Goal: Information Seeking & Learning: Learn about a topic

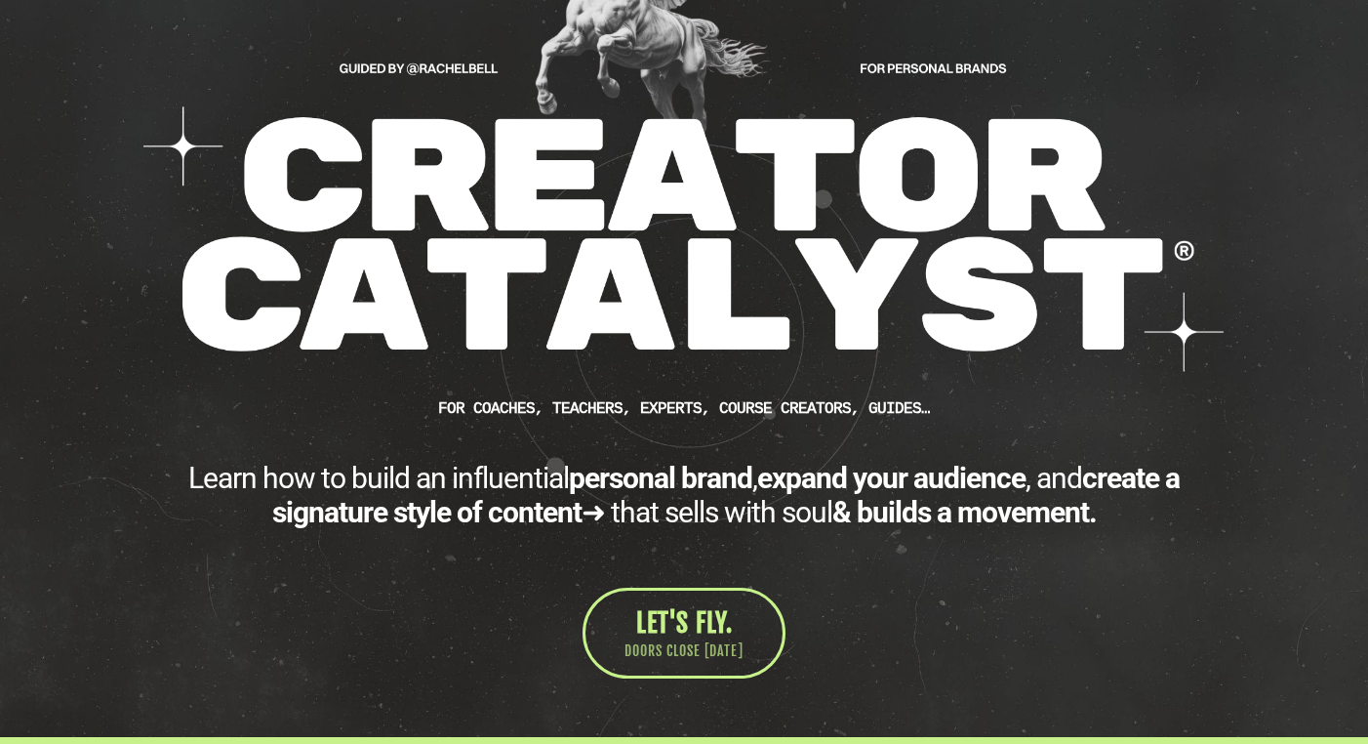
scroll to position [301, 0]
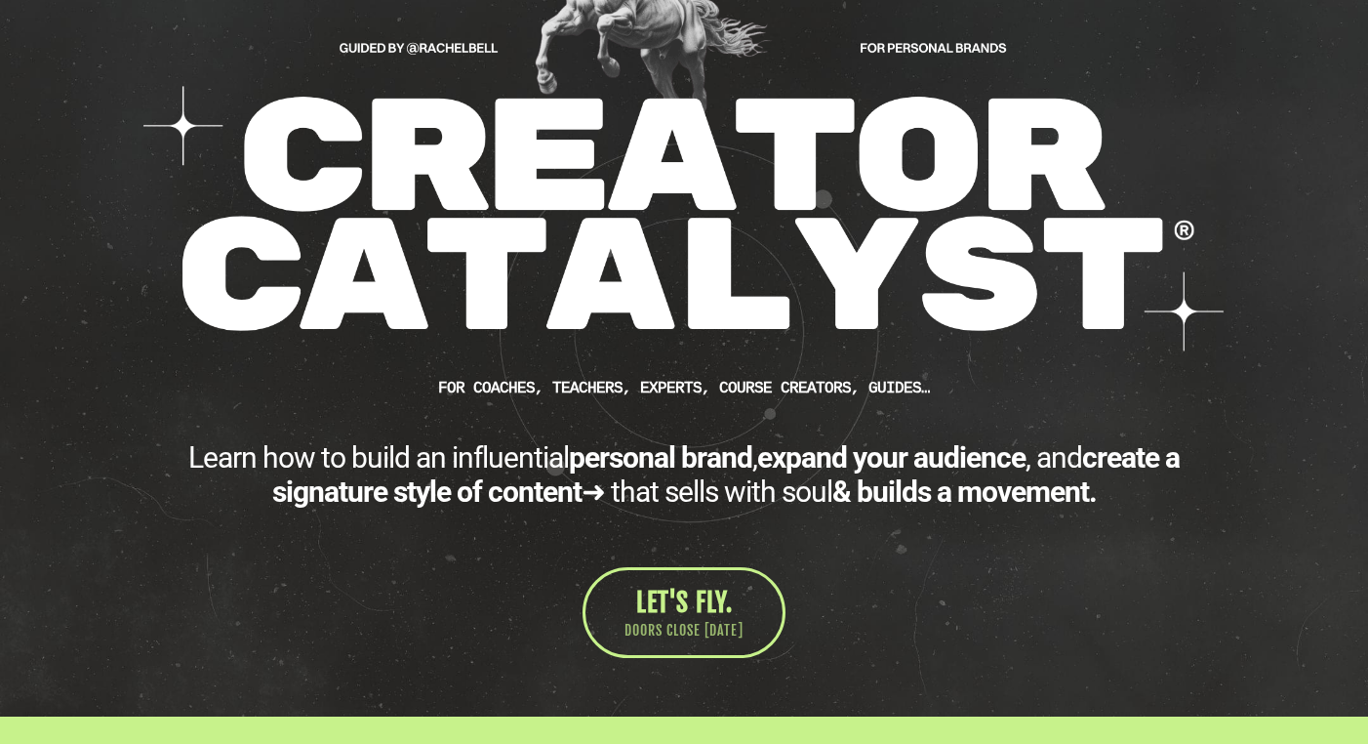
click at [754, 495] on div "Learn how to build an influential personal brand , expand your audience , and c…" at bounding box center [684, 474] width 1074 height 68
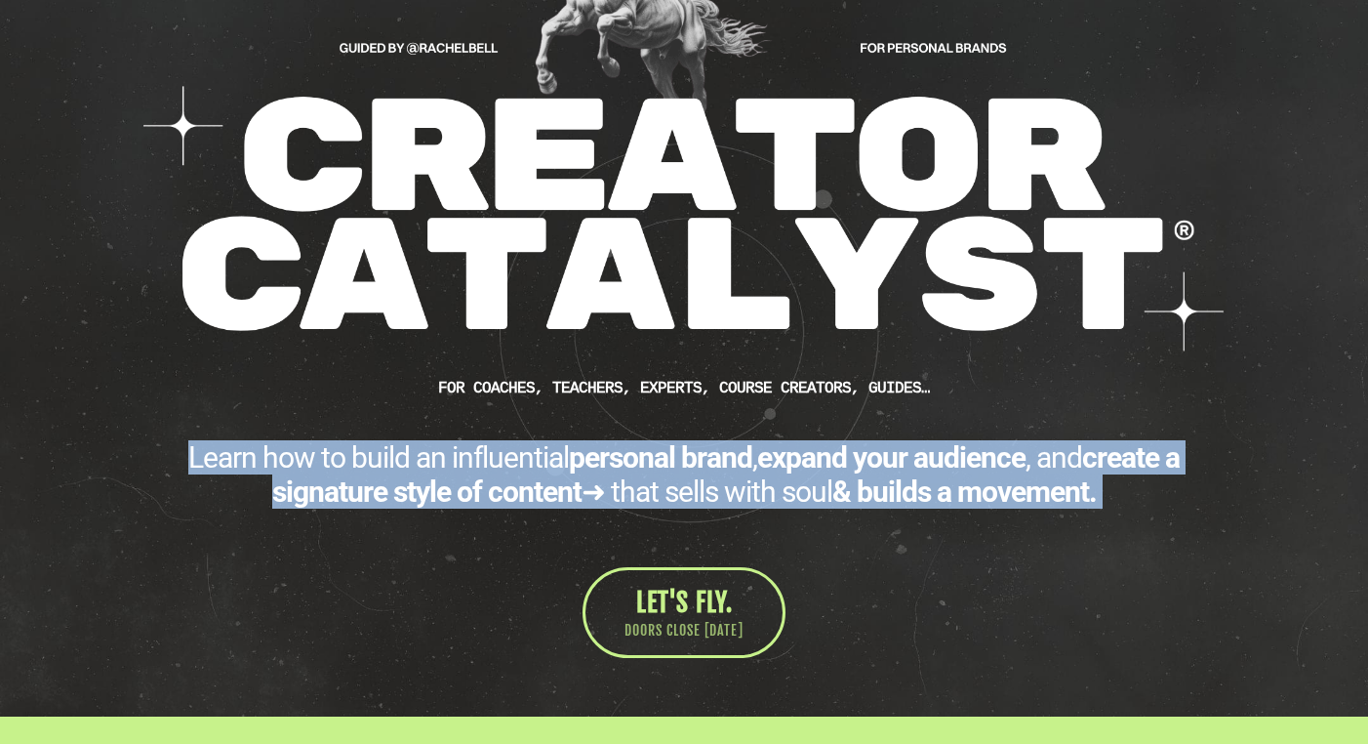
click at [754, 495] on div "Learn how to build an influential personal brand , expand your audience , and c…" at bounding box center [684, 474] width 1074 height 68
copy div "Learn how to build an influential personal brand , expand your audience , and c…"
click at [684, 503] on div "Learn how to build an influential personal brand , expand your audience , and c…" at bounding box center [684, 474] width 1074 height 68
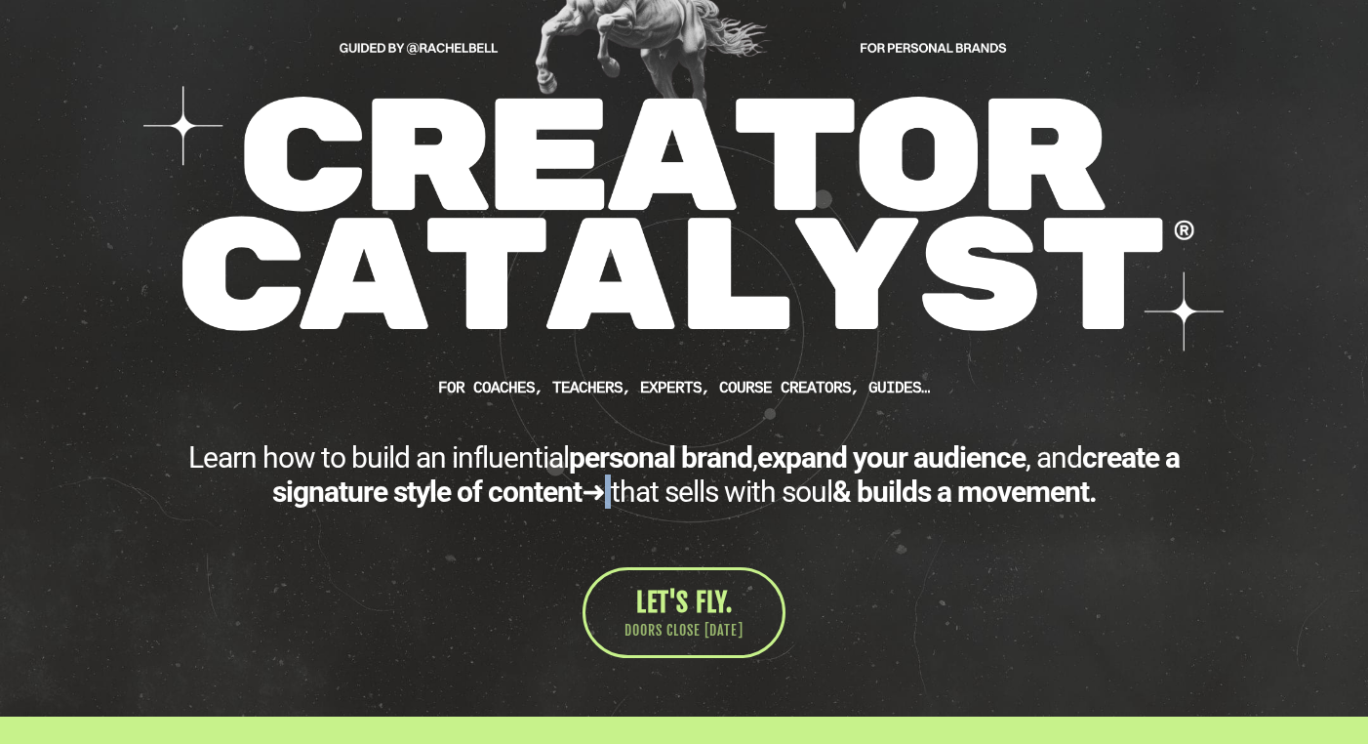
click at [597, 498] on div "Learn how to build an influential personal brand , expand your audience , and c…" at bounding box center [684, 474] width 1074 height 68
copy div "➜"
click at [724, 285] on img at bounding box center [683, 93] width 1083 height 522
click at [690, 426] on div "CUSTOM JAVASCRIPT / HTML FOR Coaches, teachers, experts, course creators, guide…" at bounding box center [684, 245] width 1103 height 826
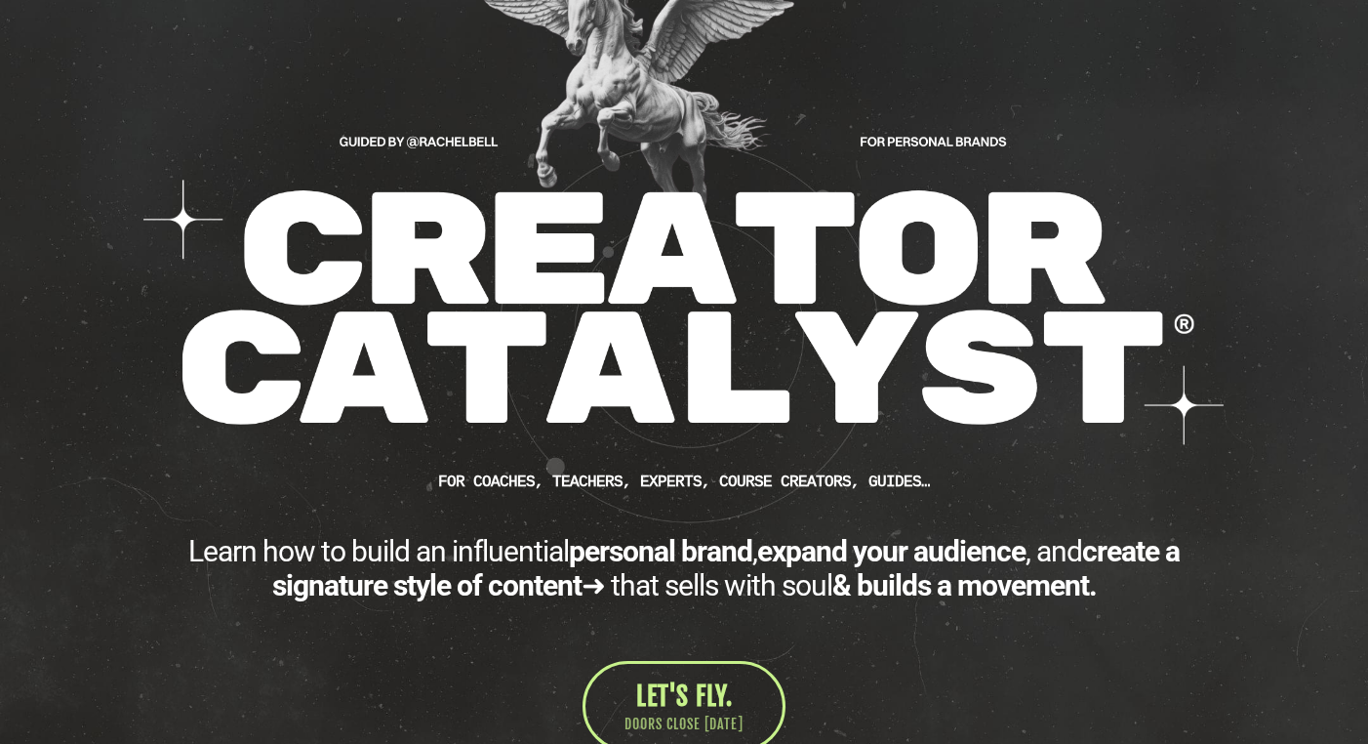
scroll to position [0, 0]
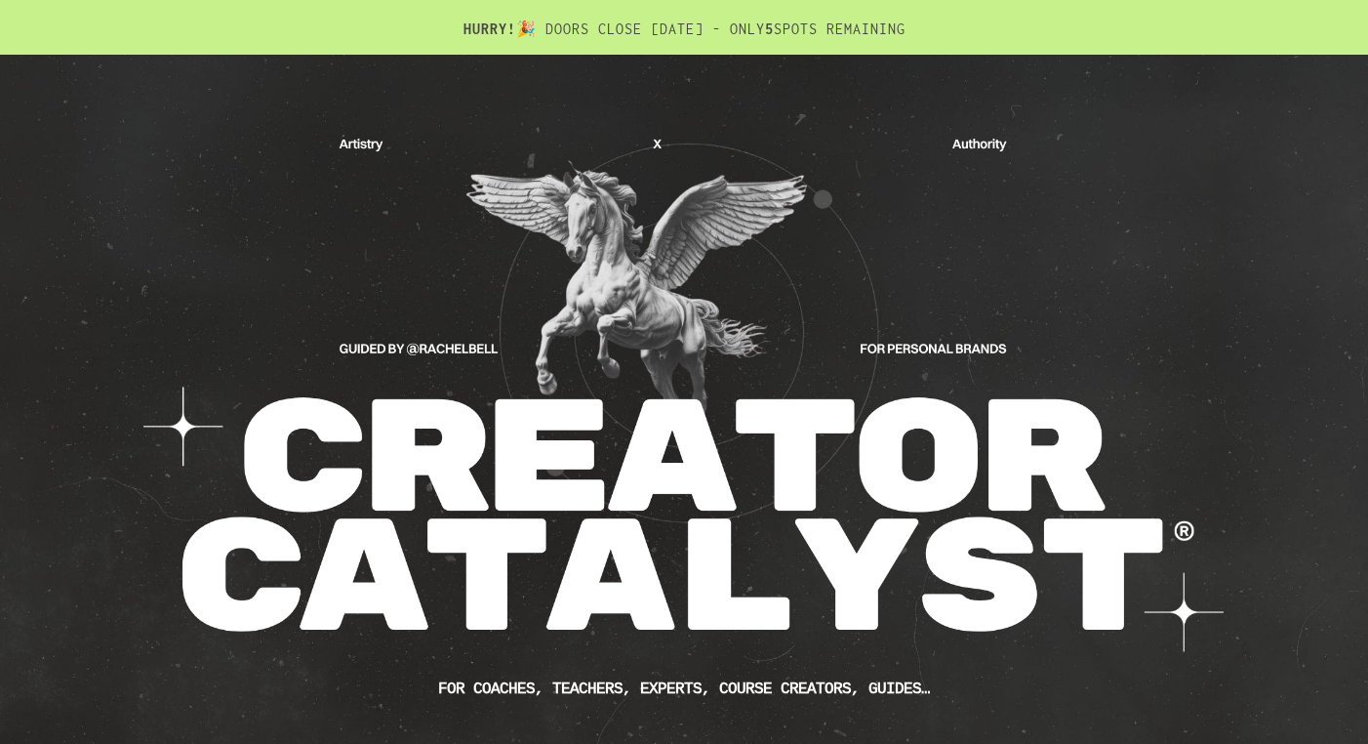
click at [765, 251] on img at bounding box center [683, 394] width 1083 height 522
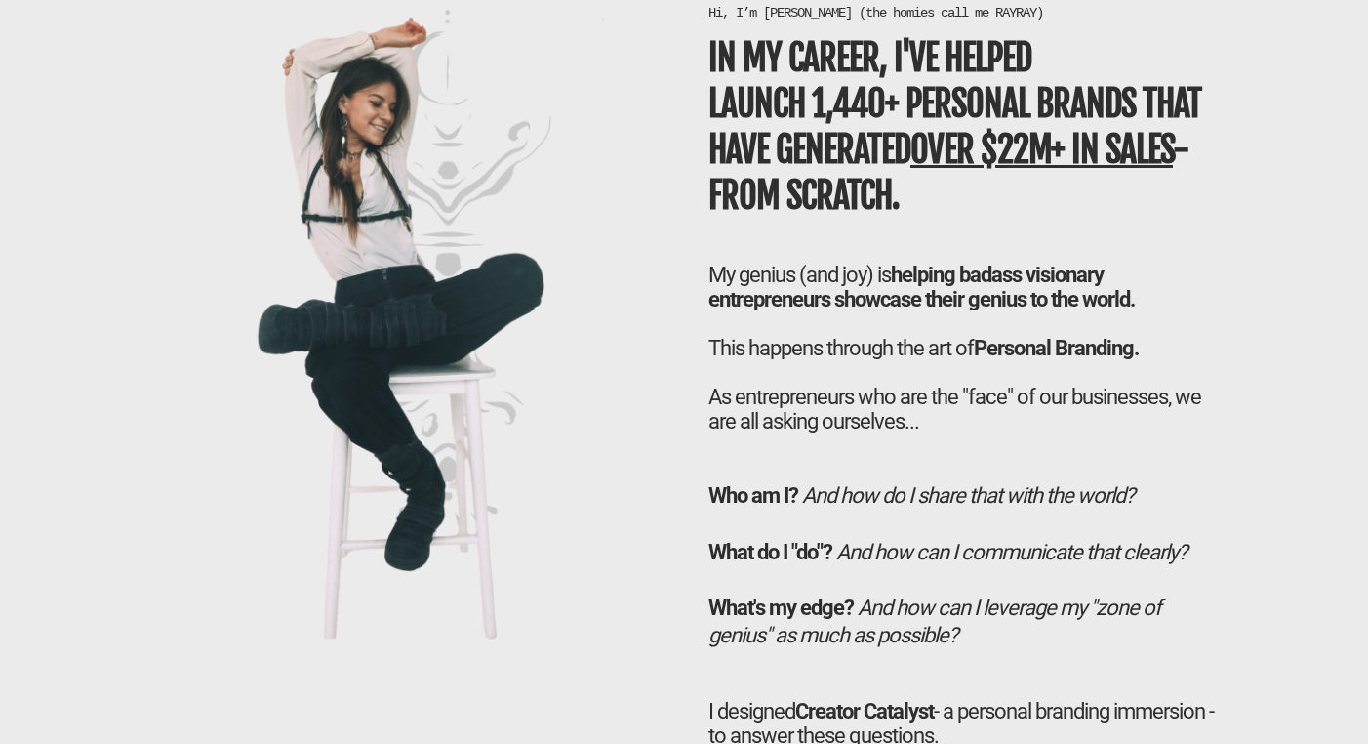
scroll to position [5204, 0]
